Goal: Task Accomplishment & Management: Complete application form

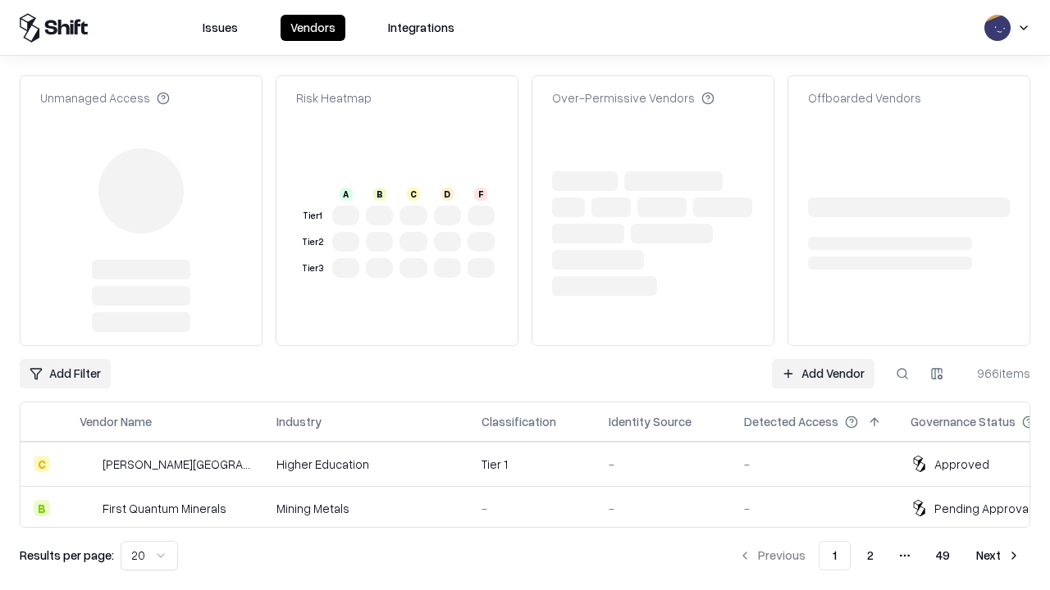
click at [822, 359] on link "Add Vendor" at bounding box center [823, 374] width 103 height 30
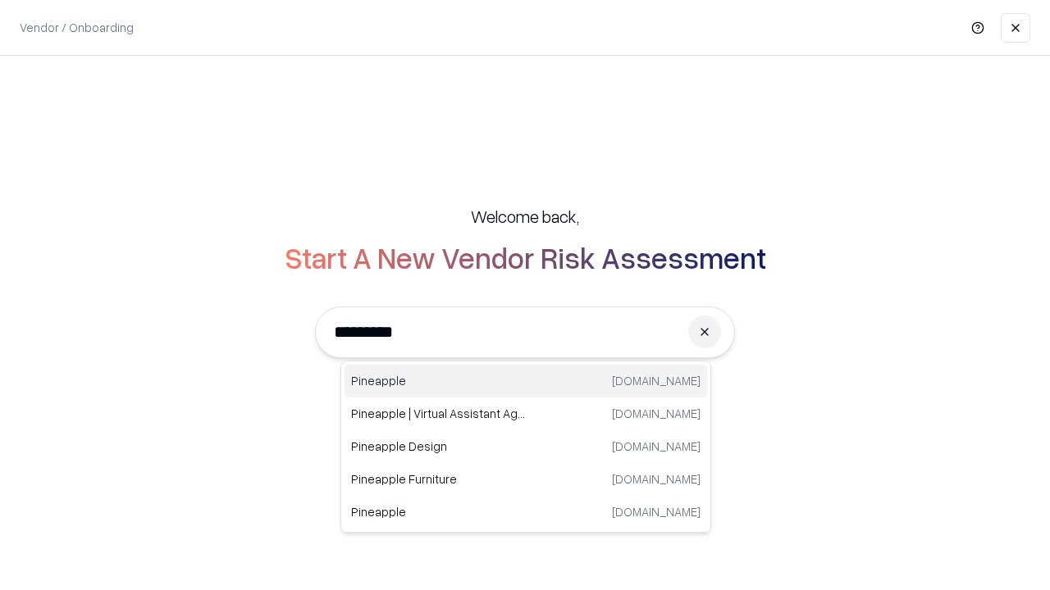
click at [526, 381] on div "Pineapple [DOMAIN_NAME]" at bounding box center [525, 381] width 362 height 33
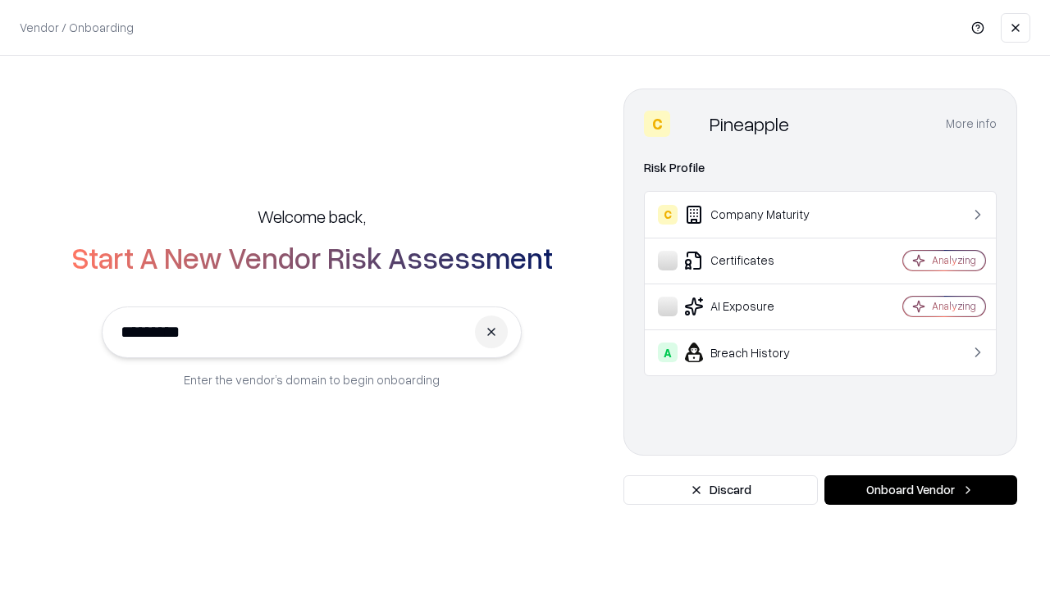
type input "*********"
click at [920, 490] on button "Onboard Vendor" at bounding box center [920, 491] width 193 height 30
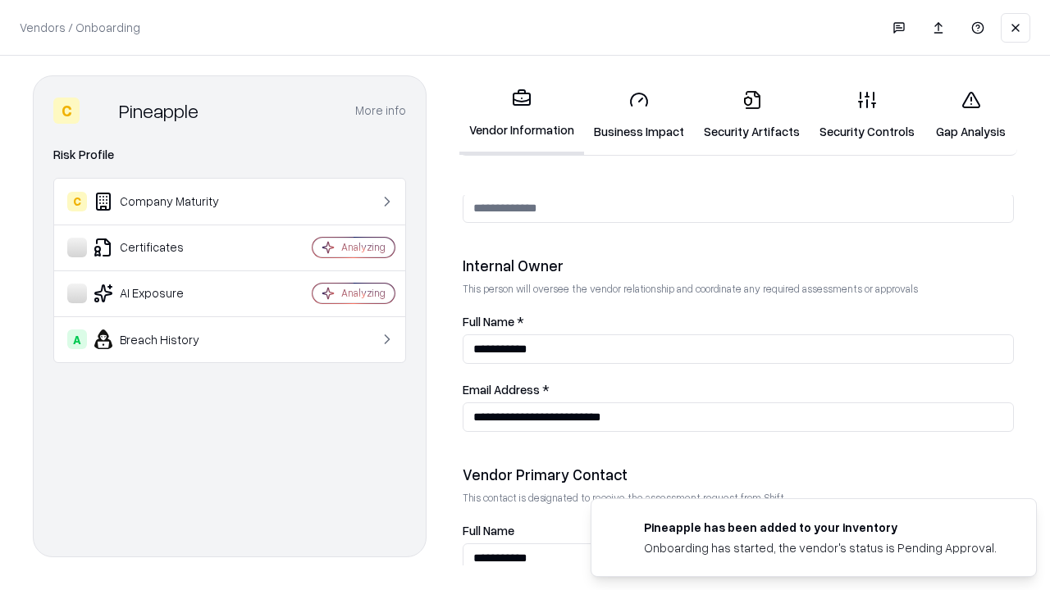
scroll to position [850, 0]
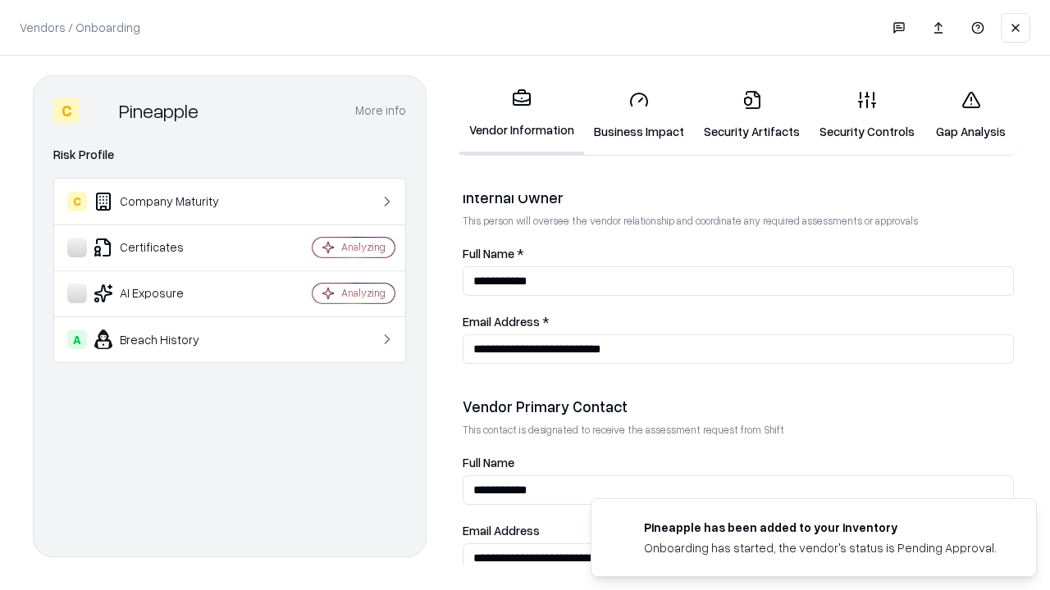
click at [639, 115] on link "Business Impact" at bounding box center [639, 115] width 110 height 76
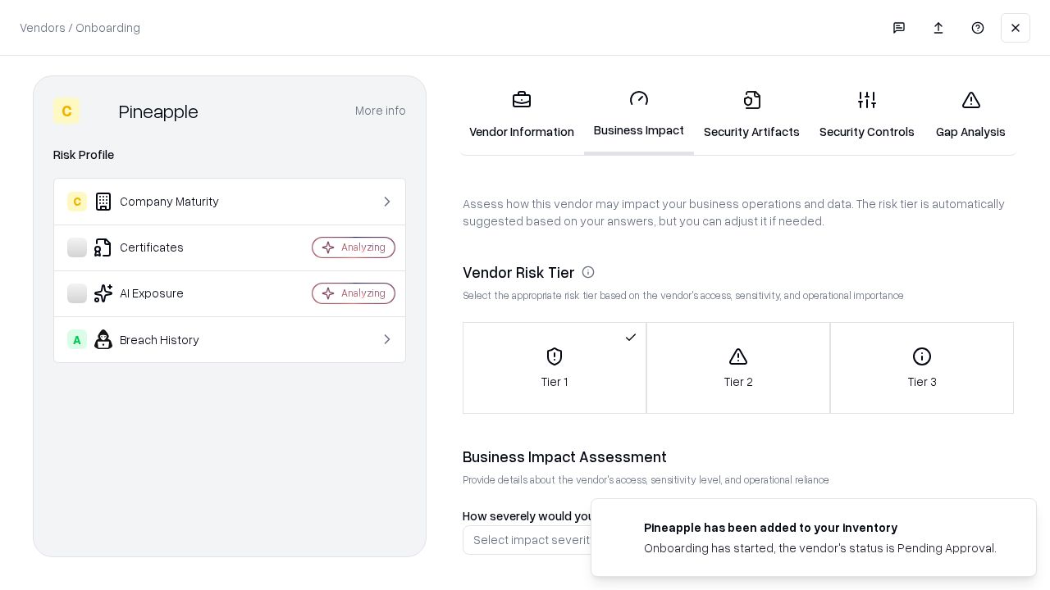
click at [751, 115] on link "Security Artifacts" at bounding box center [752, 115] width 116 height 76
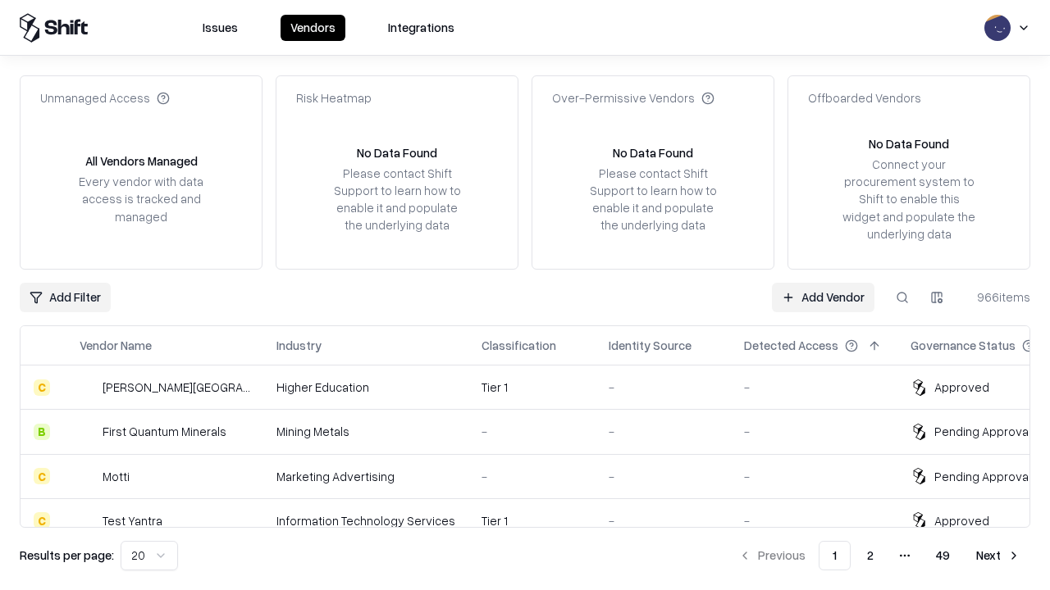
click at [822, 297] on link "Add Vendor" at bounding box center [823, 298] width 103 height 30
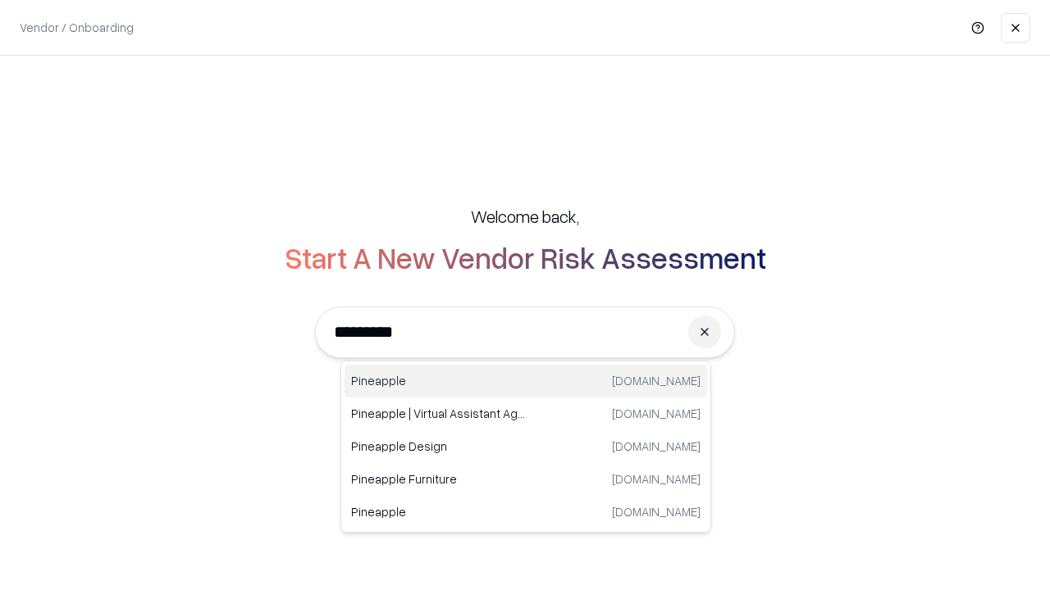
click at [526, 381] on div "Pineapple [DOMAIN_NAME]" at bounding box center [525, 381] width 362 height 33
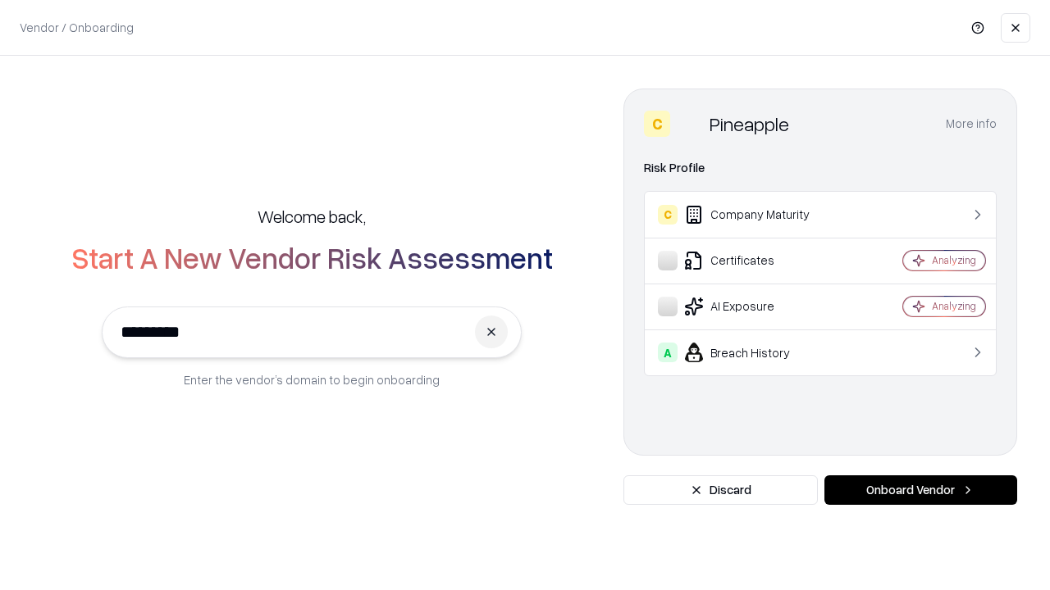
type input "*********"
click at [920, 490] on button "Onboard Vendor" at bounding box center [920, 491] width 193 height 30
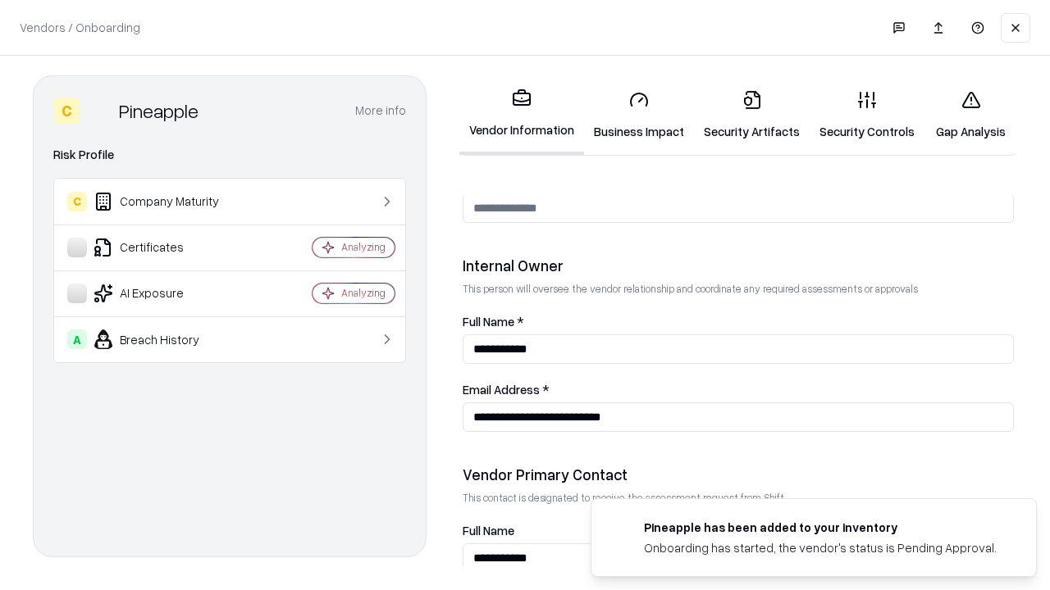
scroll to position [850, 0]
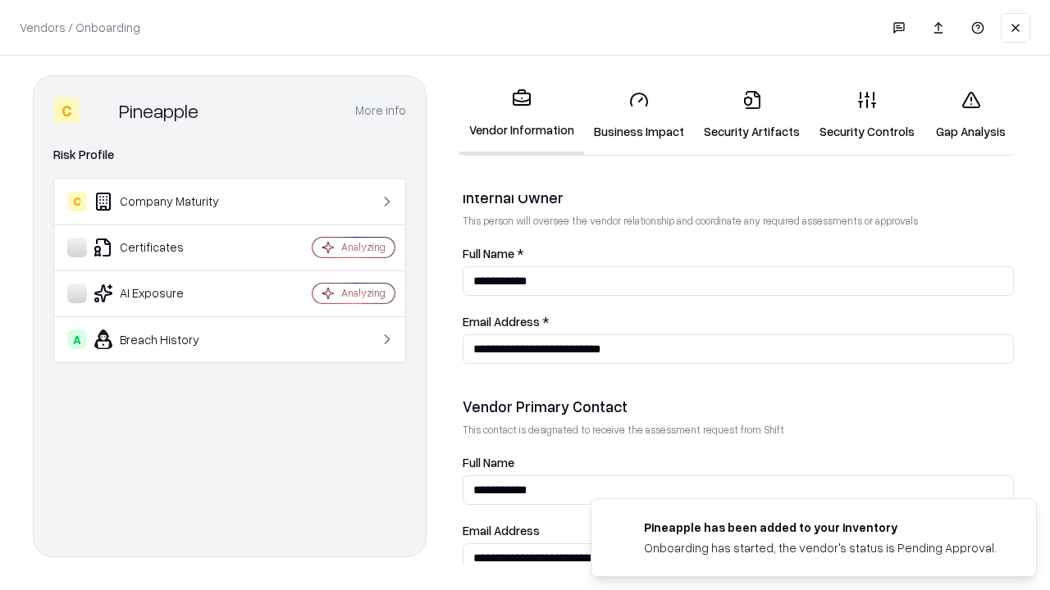
click at [970, 115] on link "Gap Analysis" at bounding box center [970, 115] width 93 height 76
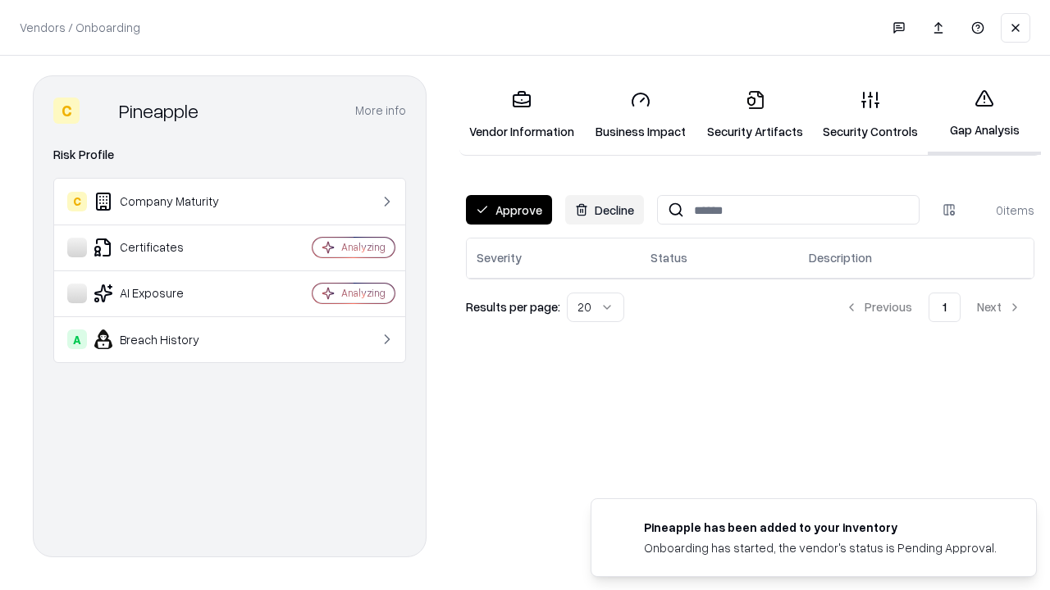
click at [508, 210] on button "Approve" at bounding box center [509, 210] width 86 height 30
